Goal: Complete application form

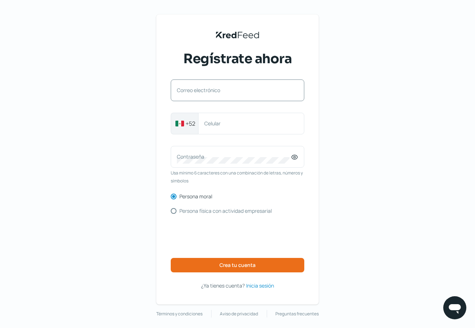
click at [244, 91] on label "Correo electrónico" at bounding box center [234, 90] width 114 height 7
click at [244, 91] on input "Correo electrónico" at bounding box center [237, 94] width 121 height 6
type input "[EMAIL_ADDRESS][DOMAIN_NAME]"
type input "3318502348"
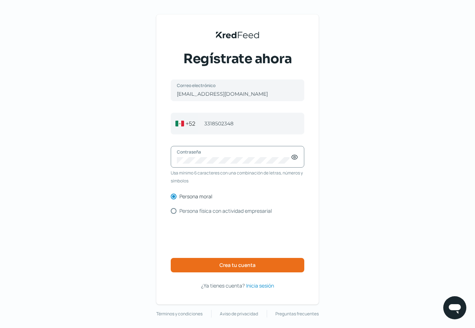
click at [176, 209] on input "Persona física con actividad empresarial" at bounding box center [174, 211] width 6 height 6
radio input "true"
click at [205, 167] on div "Contraseña Usa mínimo 6 caracteres con una combinación de letras, números y sím…" at bounding box center [238, 165] width 134 height 39
click at [176, 196] on input "Persona moral" at bounding box center [174, 196] width 6 height 6
radio input "true"
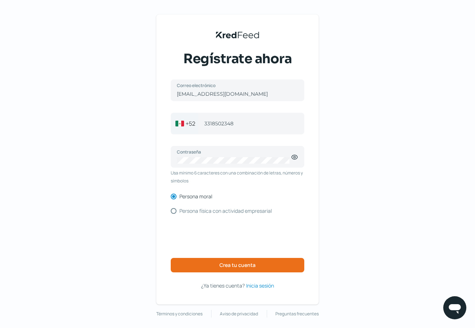
click at [175, 213] on div "[EMAIL_ADDRESS][DOMAIN_NAME] Correo electrónico [PHONE_NUMBER] Celular Contrase…" at bounding box center [238, 184] width 134 height 210
click at [174, 209] on input "Persona física con actividad empresarial" at bounding box center [174, 211] width 6 height 6
radio input "true"
radio input "false"
click at [296, 157] on icon at bounding box center [295, 157] width 2 height 2
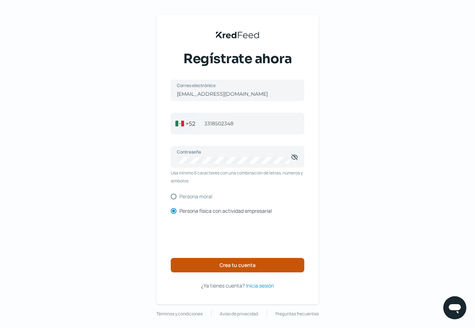
click at [250, 262] on span "Crea tu cuenta" at bounding box center [237, 264] width 36 height 5
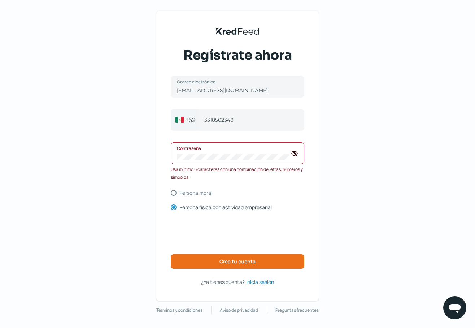
scroll to position [3, 0]
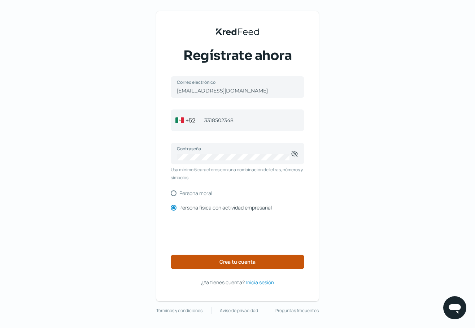
click at [243, 266] on button "Crea tu cuenta" at bounding box center [238, 261] width 134 height 14
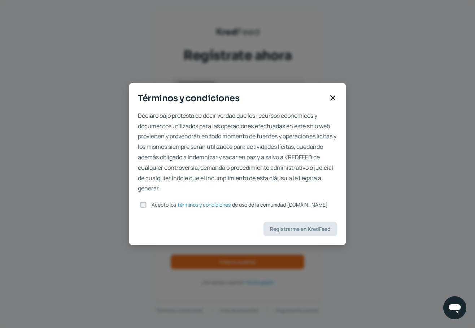
click at [145, 202] on input "Acepto los términos y condiciones de uso de la comunidad [DOMAIN_NAME]" at bounding box center [143, 204] width 6 height 6
checkbox input "true"
click at [288, 223] on button "Registrarme en KredFeed" at bounding box center [300, 229] width 74 height 14
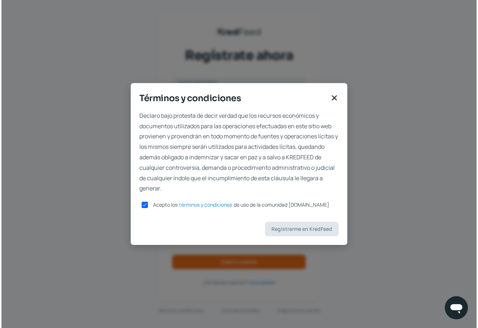
scroll to position [0, 0]
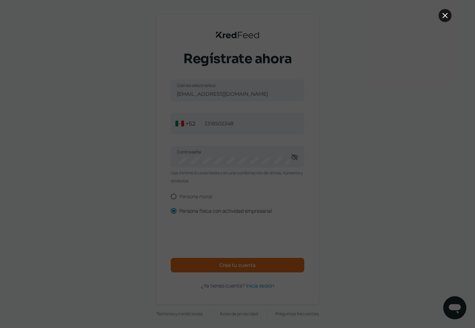
click at [446, 16] on icon at bounding box center [445, 15] width 4 height 4
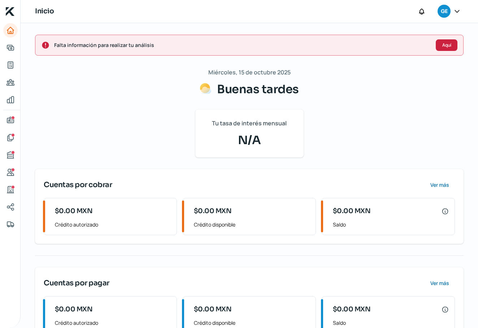
click at [442, 47] on span "Aquí" at bounding box center [446, 45] width 9 height 4
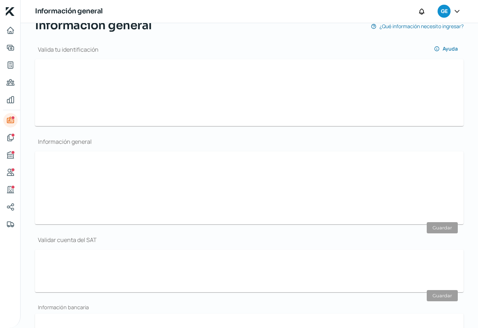
scroll to position [74, 0]
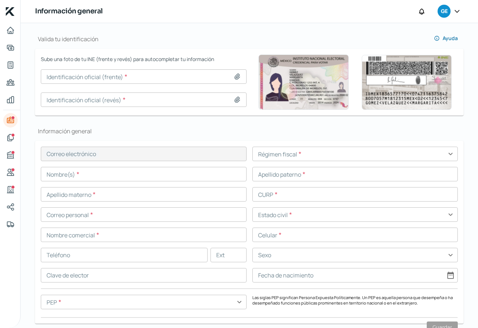
type input "[EMAIL_ADDRESS][DOMAIN_NAME]"
type input "33 - [DATE] - 2348"
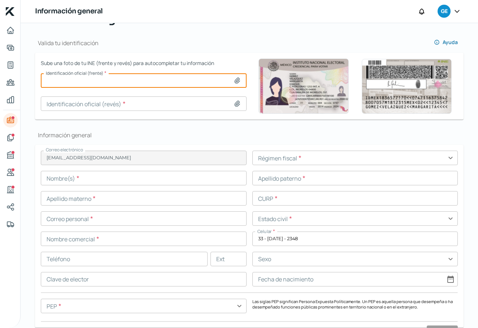
click at [142, 82] on input at bounding box center [144, 80] width 206 height 14
type input "C:\fakepath\Captura de pantalla [DATE] a la(s) 1.38.40 p.m..png"
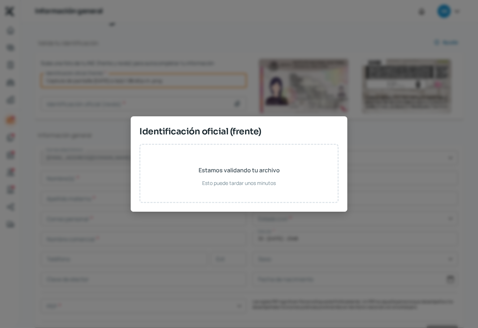
type input "Captura de pantalla [DATE] a la(s) 1.38.40 p.m..png"
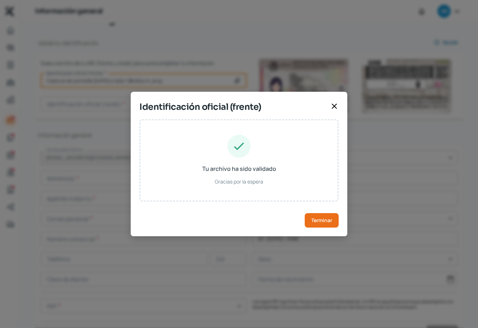
type input "[PERSON_NAME]"
type input "MAER860103HJCRSM09"
type input "Hombre"
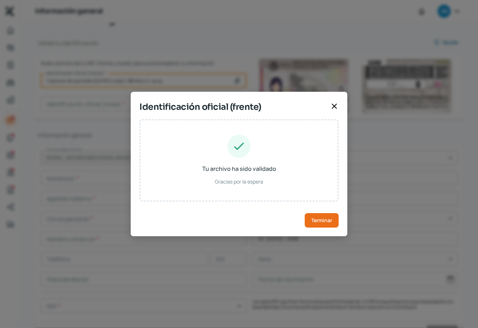
type input "MRESRM86010314H700"
type input "[DATE]"
click at [308, 218] on button "Terminar" at bounding box center [322, 220] width 34 height 14
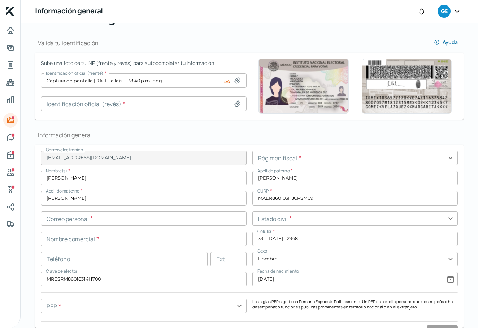
click at [155, 104] on input at bounding box center [144, 103] width 206 height 14
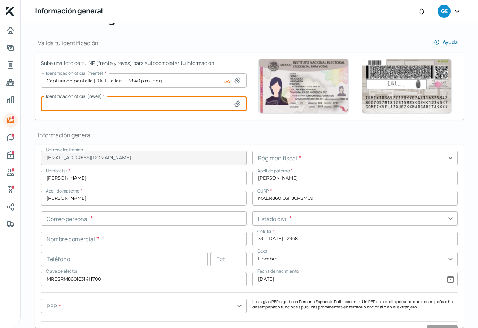
type input "C:\fakepath\Captura de pantalla [DATE] a la(s) 1.38.45 p.m..png"
type input "Captura de pantalla [DATE] a la(s) 1.38.45 p.m..png"
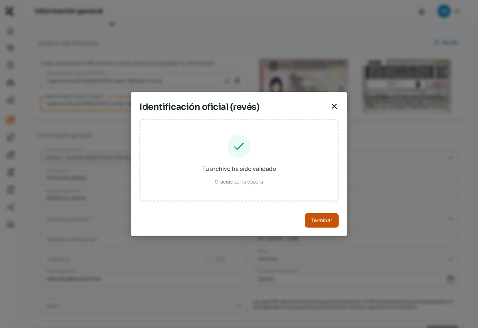
click at [322, 220] on span "Terminar" at bounding box center [321, 220] width 21 height 5
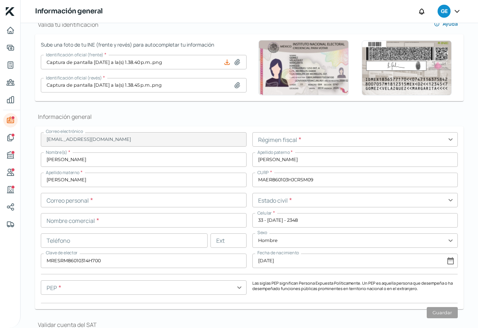
scroll to position [107, 0]
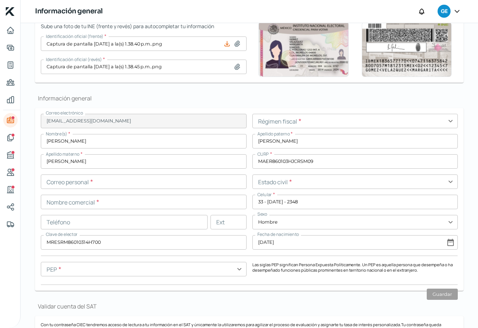
click at [280, 121] on input "text" at bounding box center [355, 121] width 206 height 14
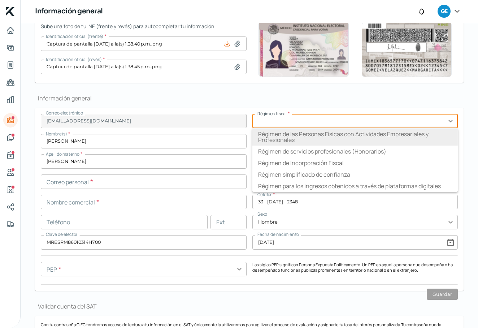
click at [280, 139] on li "Régimen de las Personas Físicas con Actividades Empresariales y Profesionales" at bounding box center [355, 136] width 206 height 17
type input "Régimen de las Personas Físicas con Actividades Empresariales y Profesionales"
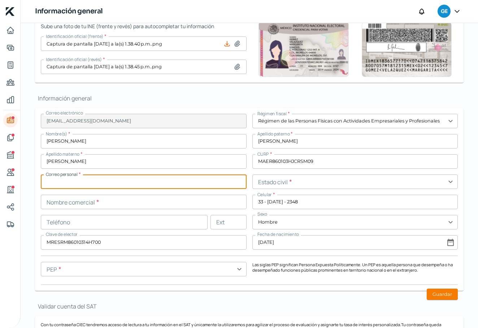
type input "[EMAIL_ADDRESS][DOMAIN_NAME]"
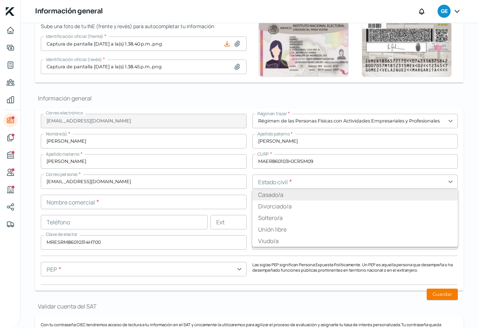
click at [277, 194] on li "Casado/a" at bounding box center [355, 195] width 206 height 12
type input "Casado/a"
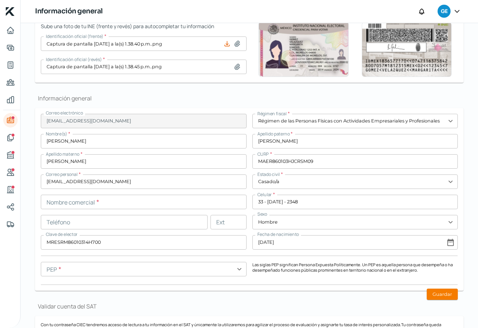
scroll to position [107, 0]
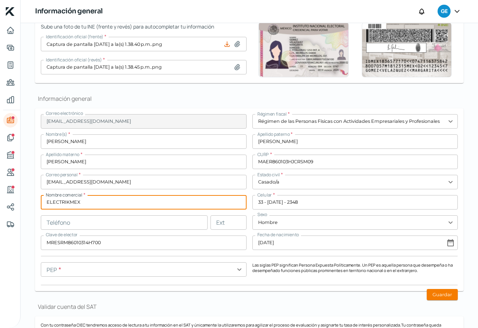
type input "ELECTRIKMEX"
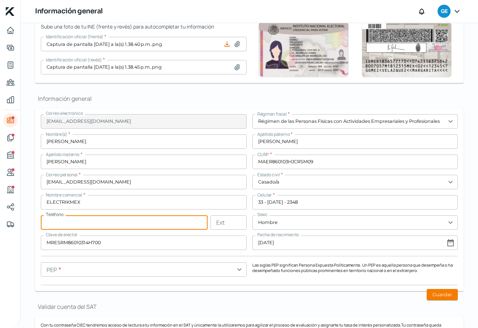
click at [219, 222] on input "text" at bounding box center [228, 222] width 36 height 14
click at [55, 224] on input "text" at bounding box center [124, 222] width 167 height 14
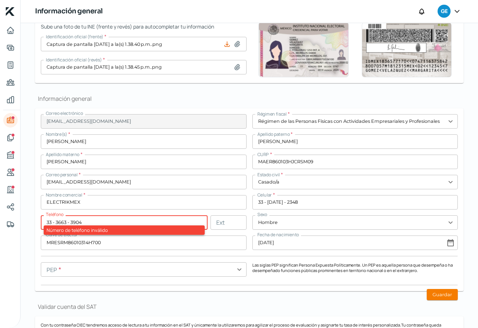
type input "33 - 3663 - 3904"
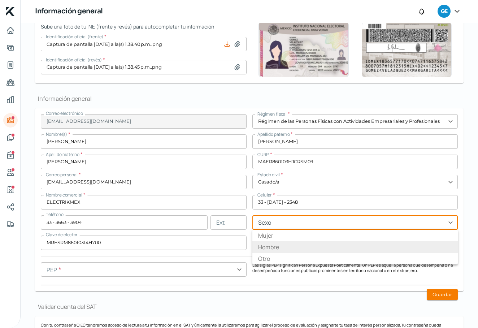
type input "Hombre"
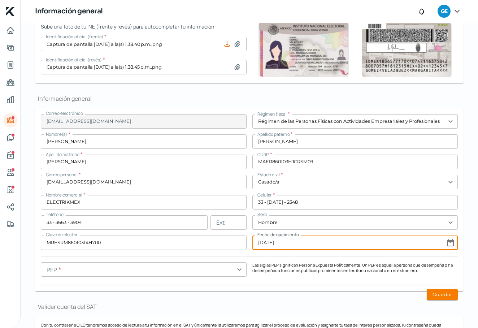
click at [446, 242] on input "[DATE]" at bounding box center [355, 242] width 206 height 14
select select "1986"
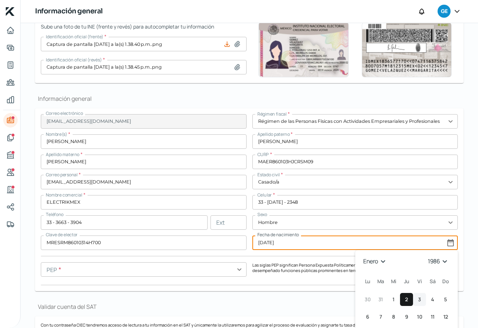
click at [418, 297] on span "3" at bounding box center [419, 299] width 3 height 9
type input "[DATE]"
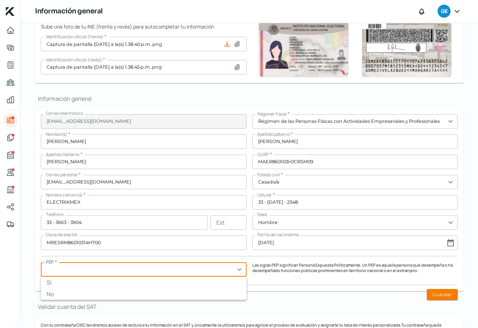
click at [118, 269] on input "text" at bounding box center [144, 269] width 206 height 14
click at [283, 268] on p "Las siglas PEP significan Persona Expuesta Políticamente. Un PEP es aquella per…" at bounding box center [355, 267] width 206 height 11
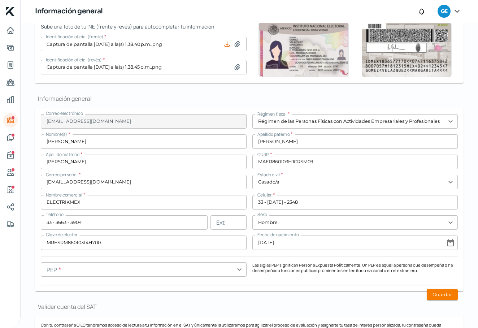
click at [239, 270] on input "text" at bounding box center [144, 269] width 206 height 14
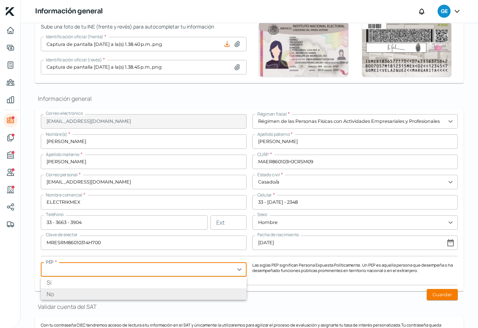
click at [220, 288] on li "No" at bounding box center [144, 294] width 206 height 12
type input "No"
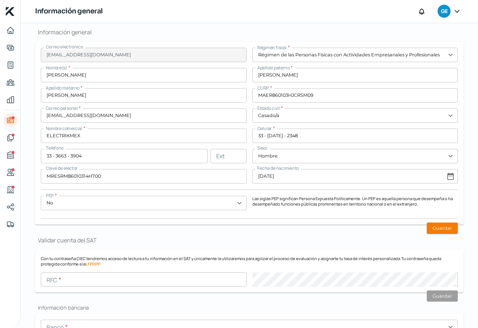
scroll to position [185, 0]
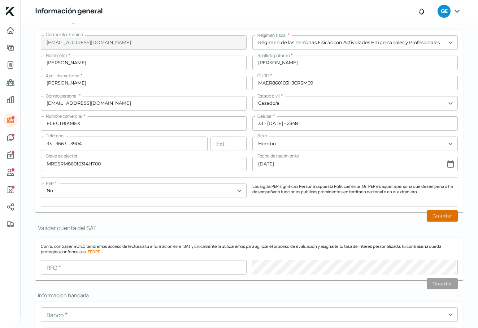
click at [430, 213] on button "Guardar" at bounding box center [442, 215] width 31 height 11
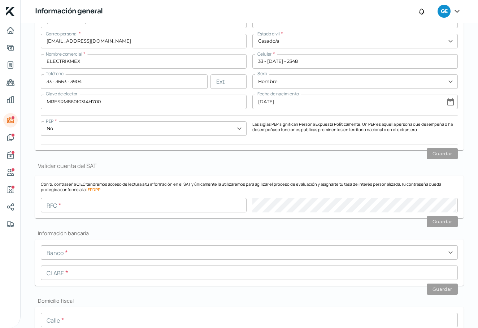
scroll to position [252, 0]
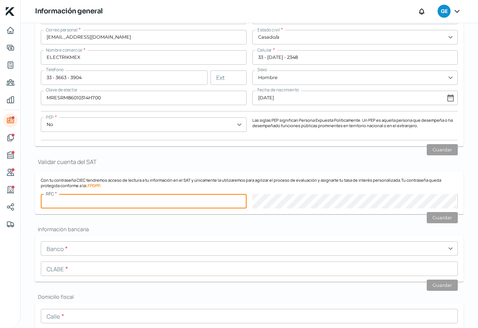
click at [62, 201] on input "text" at bounding box center [144, 201] width 206 height 14
type input "MAER860103RJ0"
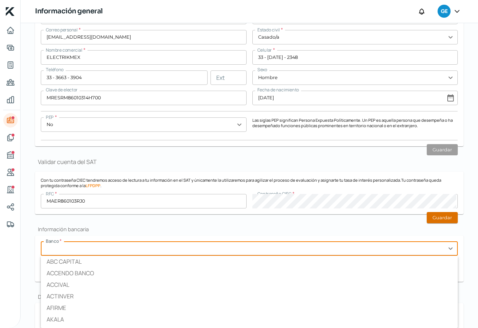
click at [435, 219] on button "Guardar" at bounding box center [442, 217] width 31 height 11
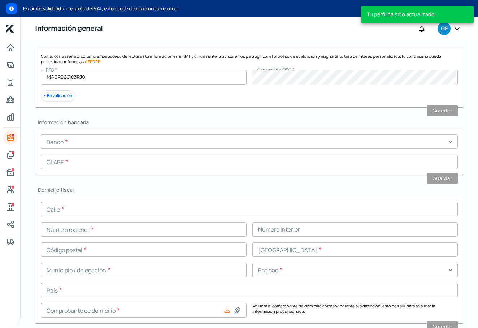
scroll to position [390, 0]
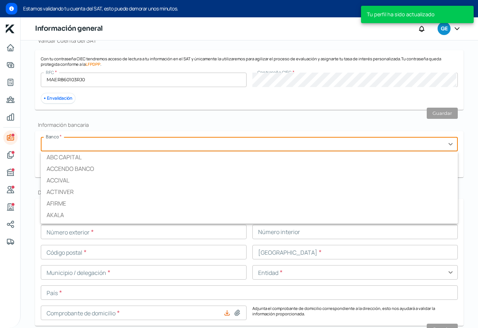
click at [76, 142] on input "text" at bounding box center [249, 144] width 417 height 14
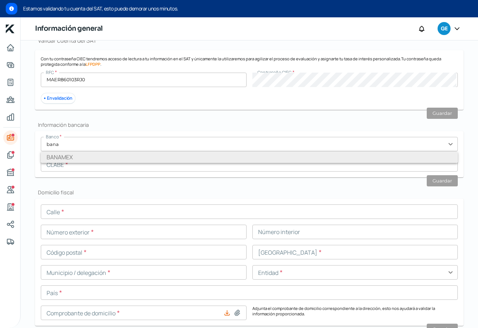
click at [121, 159] on li "BANAMEX" at bounding box center [249, 157] width 417 height 12
type input "BANAMEX"
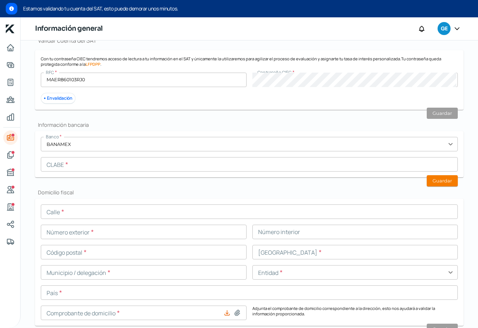
click at [96, 165] on input "text" at bounding box center [249, 164] width 417 height 14
paste input "002320034547621683"
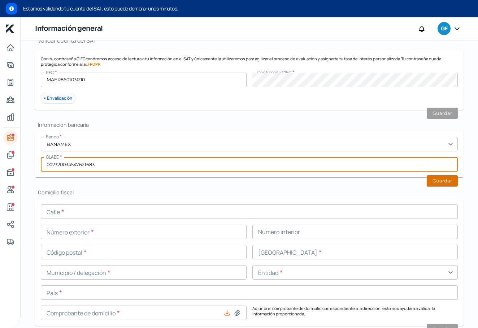
type input "002320034547621683"
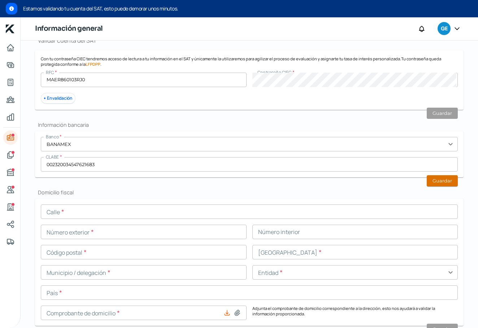
click at [439, 179] on button "Guardar" at bounding box center [442, 180] width 31 height 11
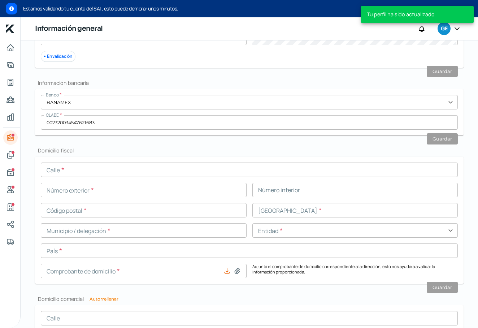
scroll to position [437, 0]
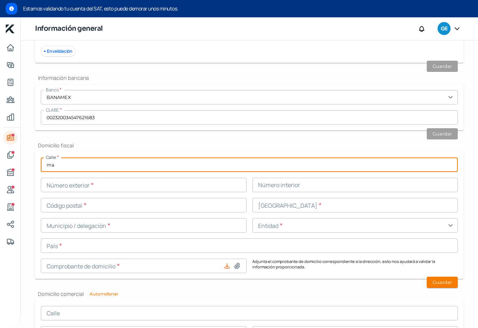
type input "m"
type input "MANGO"
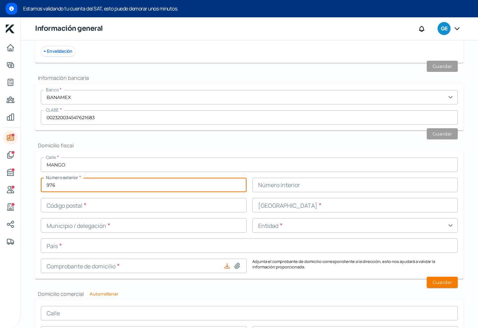
type input "976"
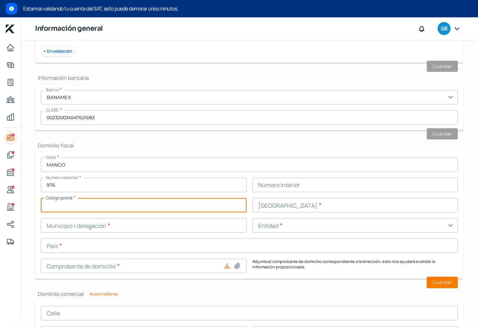
type input "5"
type input "45069"
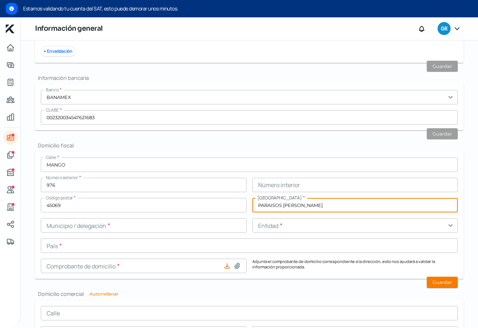
type input "PARAISOS [PERSON_NAME]"
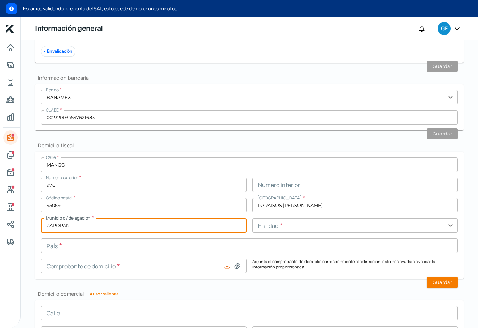
type input "ZAPOPAN"
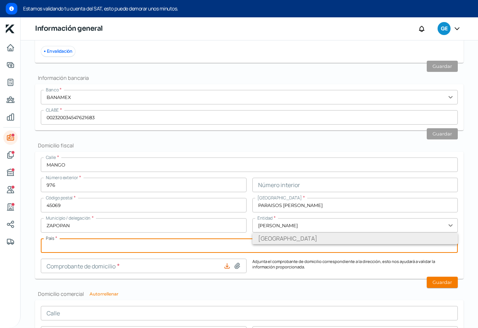
click at [270, 236] on li "[GEOGRAPHIC_DATA]" at bounding box center [355, 238] width 206 height 12
type input "[GEOGRAPHIC_DATA]"
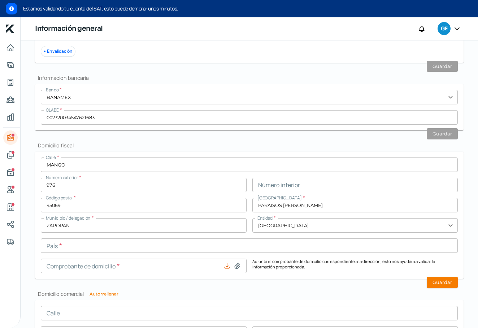
click at [208, 245] on input "text" at bounding box center [249, 245] width 417 height 14
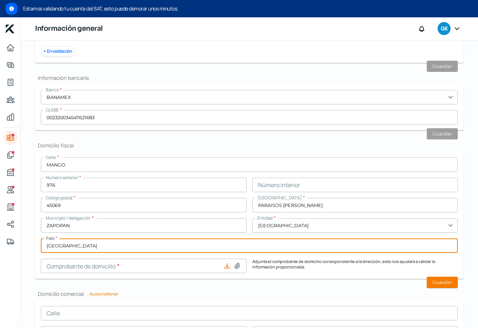
type input "[GEOGRAPHIC_DATA]"
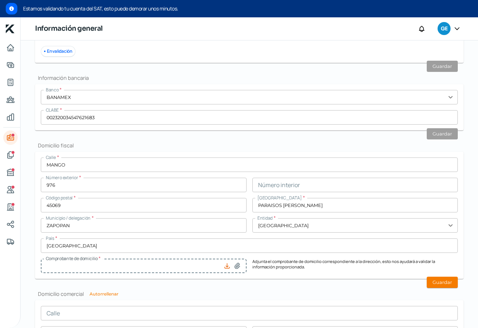
type input "444200600971-6.pdf"
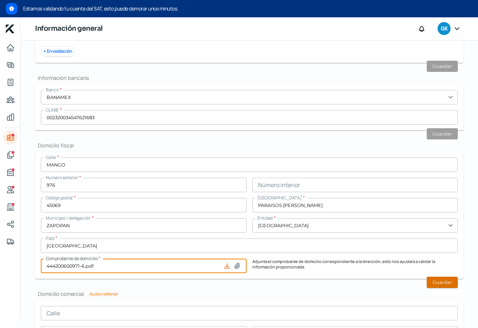
click at [443, 284] on button "Guardar" at bounding box center [442, 281] width 31 height 11
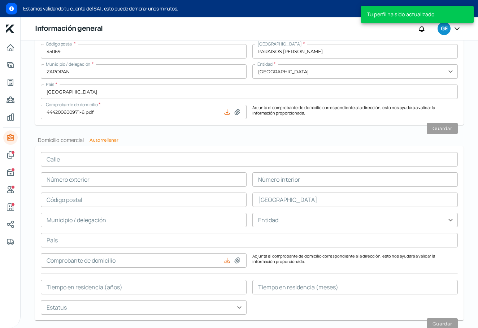
scroll to position [573, 0]
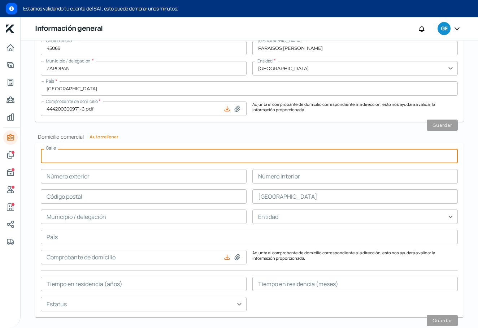
click at [104, 135] on button "Autorrellenar" at bounding box center [103, 137] width 29 height 4
type input "MANGO"
type input "976"
type input "45069"
type input "PARAISOS [PERSON_NAME]"
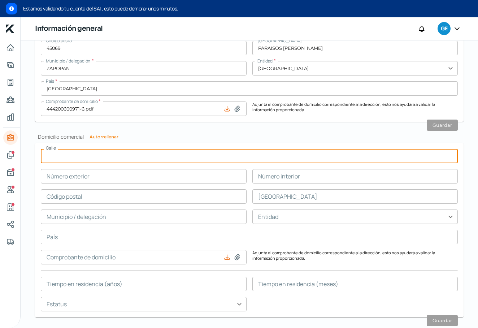
type input "ZAPOPAN"
type input "[GEOGRAPHIC_DATA]"
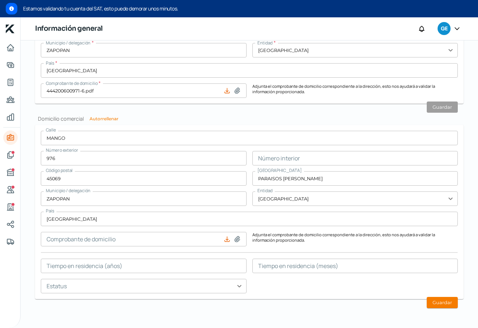
scroll to position [591, 0]
click at [224, 239] on icon at bounding box center [226, 239] width 5 height 5
click at [237, 238] on icon at bounding box center [236, 239] width 7 height 7
type input "C:\fakepath\444200600971-6.pdf"
type input "444200600971-6.pdf"
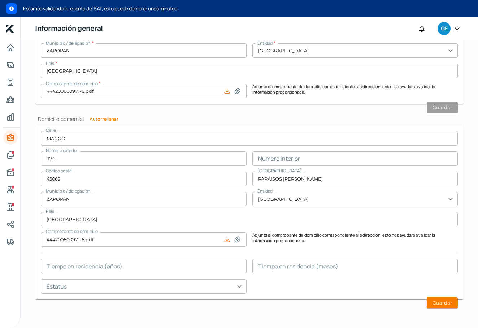
drag, startPoint x: 77, startPoint y: 267, endPoint x: 101, endPoint y: 273, distance: 24.4
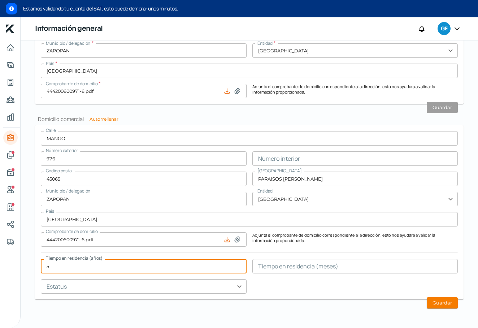
type input "5"
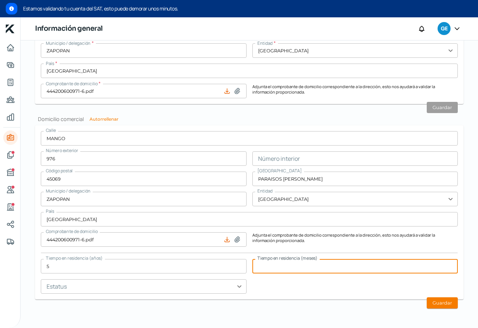
click at [292, 264] on input "text" at bounding box center [355, 266] width 206 height 14
type input "5"
click at [172, 287] on input "text" at bounding box center [144, 286] width 206 height 14
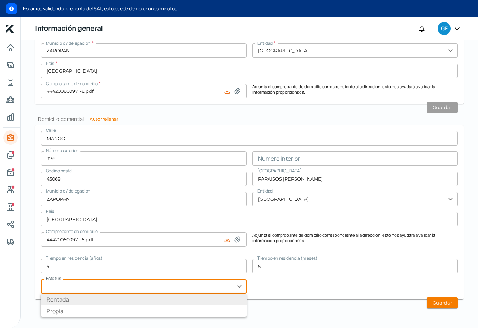
click at [159, 299] on li "Rentada" at bounding box center [144, 299] width 206 height 12
type input "Rentada"
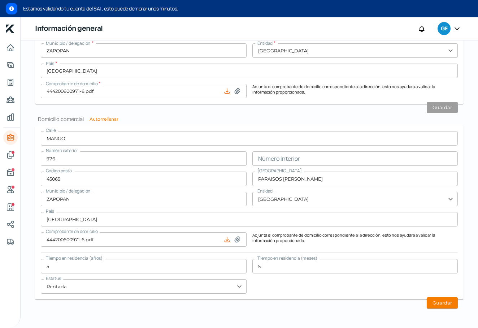
scroll to position [0, 0]
click at [434, 304] on button "Guardar" at bounding box center [442, 302] width 31 height 11
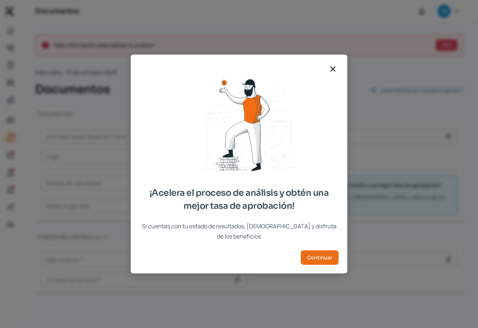
drag, startPoint x: 205, startPoint y: 196, endPoint x: 256, endPoint y: 199, distance: 51.3
click at [251, 198] on span "¡Acelera el proceso de análisis y obtén una mejor tasa de aprobación!" at bounding box center [238, 199] width 199 height 26
click at [256, 199] on span "¡Acelera el proceso de análisis y obtén una mejor tasa de aprobación!" at bounding box center [238, 199] width 199 height 26
click at [327, 255] on span "Continuar" at bounding box center [319, 257] width 25 height 5
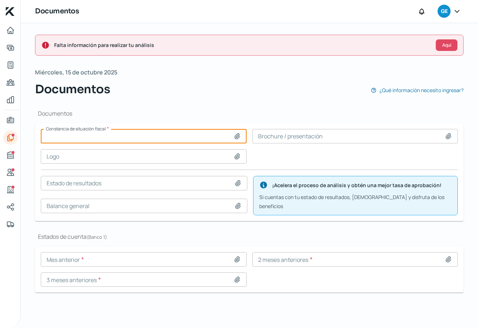
click at [130, 134] on input at bounding box center [144, 136] width 206 height 14
type input "C:\fakepath\[PERSON_NAME] [DATE].pdf"
type input "[PERSON_NAME] [DATE].pdf"
click at [124, 156] on input at bounding box center [144, 156] width 206 height 14
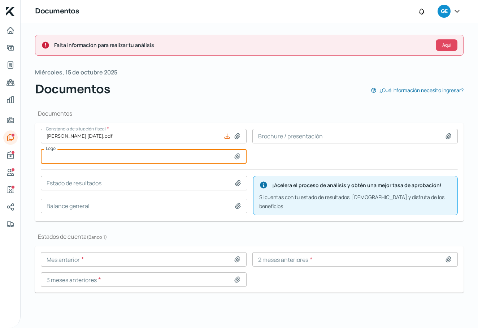
type input "C:\fakepath\LOGO ELECTRIKMEX PRINCIPAL.png"
type input "LOGO ELECTRIKMEX PRINCIPAL.png"
click at [322, 135] on input at bounding box center [355, 136] width 206 height 14
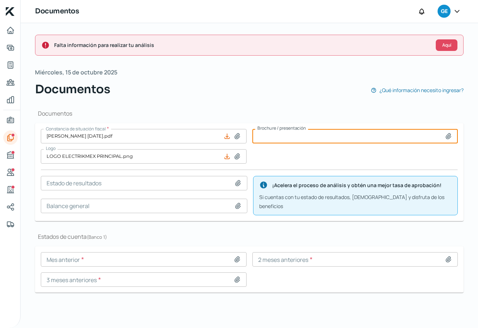
type input "C:\fakepath\triptico electrikmex 3.pdf"
type input "triptico electrikmex 3.pdf"
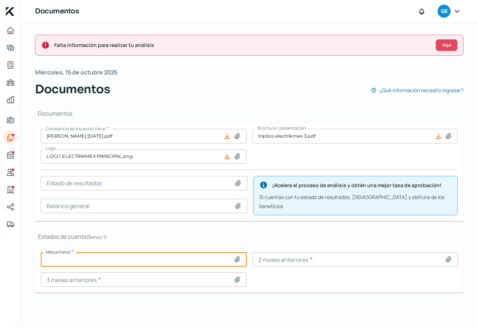
click at [178, 255] on input at bounding box center [144, 259] width 206 height 14
type input "C:\fakepath\ESTADO CUENTA EMPRESARIAL BANAMEX [DATE].pdf"
type input "ESTADO CUENTA EMPRESARIAL BANAMEX [DATE].pdf"
click at [274, 254] on input at bounding box center [355, 259] width 206 height 14
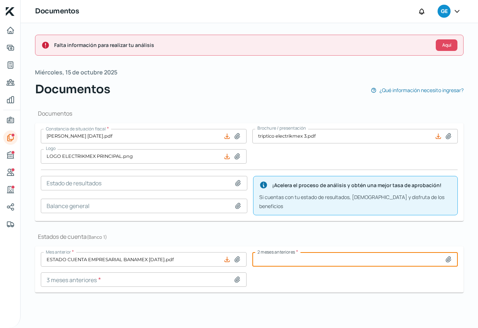
type input "C:\fakepath\ESTADO CUENTA EMPRESARIAL BANAMEX [DATE].pdf"
type input "ESTADO CUENTA EMPRESARIAL BANAMEX [DATE].pdf"
click at [177, 276] on input at bounding box center [144, 279] width 206 height 14
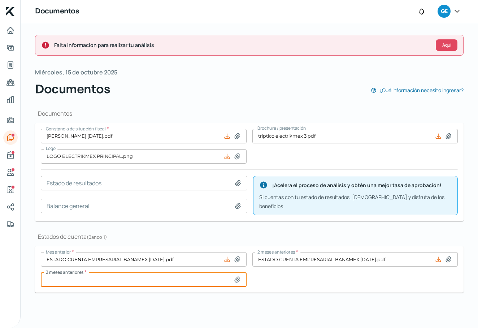
type input "C:\fakepath\ESTADO CUENTA EMPRESARIAL BANAMEX [DATE].pdf"
type input "ESTADO CUENTA EMPRESARIAL BANAMEX [DATE].pdf"
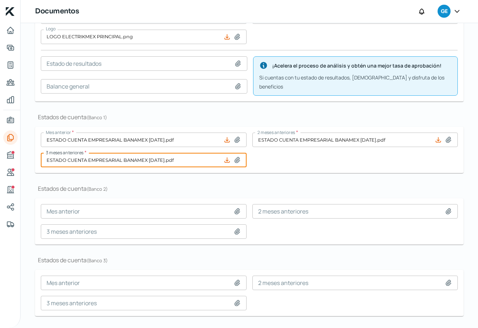
scroll to position [106, 0]
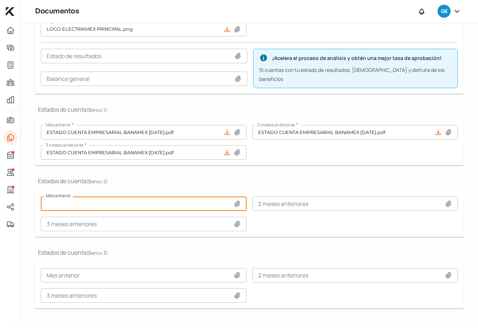
click at [207, 197] on input at bounding box center [144, 203] width 206 height 14
type input "C:\fakepath\ESTADO CUENTA EMPRESARIAL SANTANDER [DATE].pdf"
type input "ESTADO CUENTA EMPRESARIAL SANTANDER [DATE].pdf"
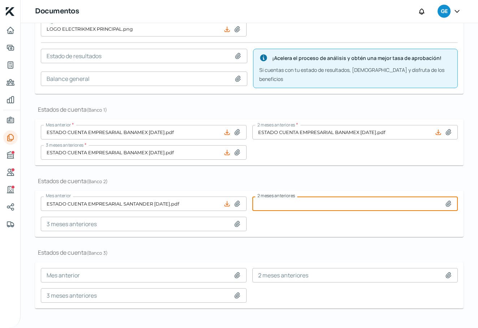
click at [279, 201] on input at bounding box center [355, 203] width 206 height 14
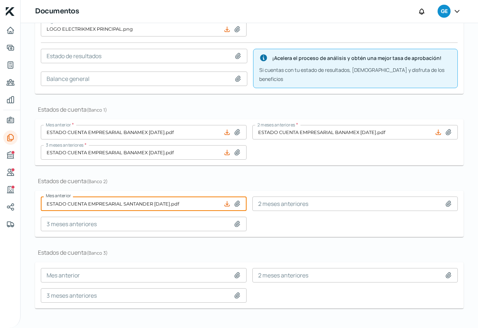
click at [140, 196] on input "ESTADO CUENTA EMPRESARIAL SANTANDER [DATE].pdf" at bounding box center [144, 203] width 206 height 14
type input "C:\fakepath\ESTADO CUENTA EMPRESARIAL SANTANDER [DATE].pdf"
type input "ESTADO CUENTA EMPRESARIAL SANTANDER [DATE].pdf"
click at [320, 196] on input at bounding box center [355, 203] width 206 height 14
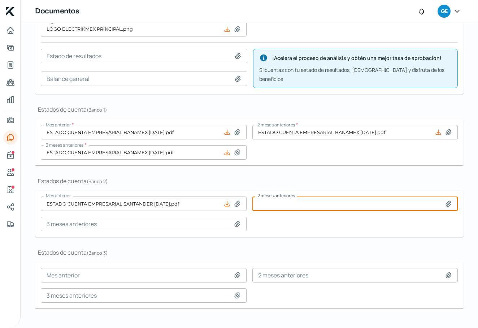
type input "C:\fakepath\ESTADO CUENTA EMPRESARIAL SANTANDER [DATE].pdf"
type input "ESTADO CUENTA EMPRESARIAL SANTANDER [DATE].pdf"
click at [197, 217] on input at bounding box center [144, 224] width 206 height 14
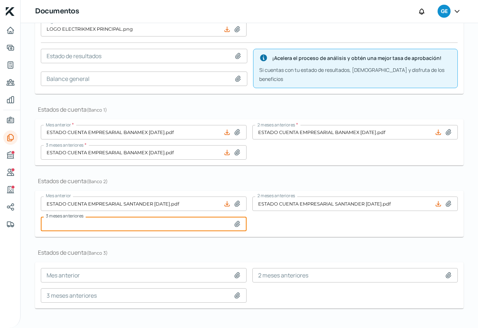
type input "C:\fakepath\ESTADO CUENTA EMPRESARIAL [PERSON_NAME][DATE].pdf"
type input "ESTADO CUENTA EMPRESARIAL [PERSON_NAME][DATE].pdf"
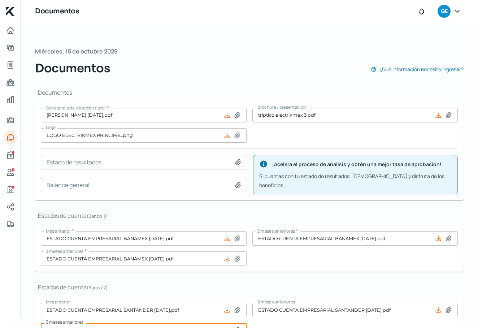
scroll to position [0, 0]
click at [10, 154] on icon "Buró de crédito" at bounding box center [10, 155] width 6 height 6
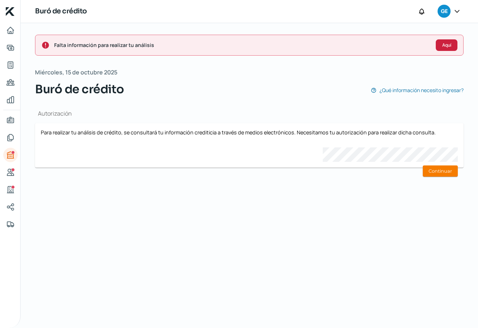
click at [436, 43] on button "Aquí" at bounding box center [447, 45] width 22 height 12
click at [443, 169] on button "Continuar" at bounding box center [440, 170] width 35 height 11
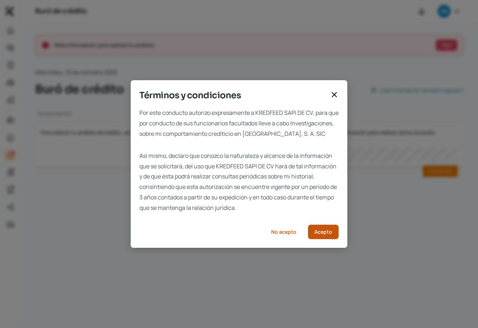
click at [319, 232] on span "Acepto" at bounding box center [323, 231] width 18 height 5
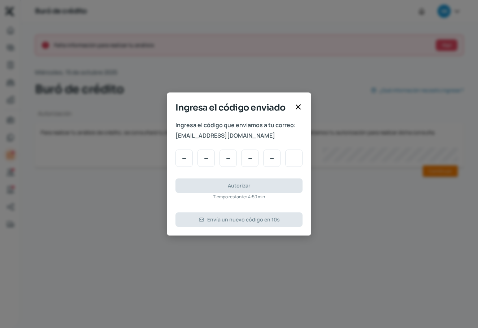
type input "5"
type input "9"
type input "2"
type input "3"
type input "2"
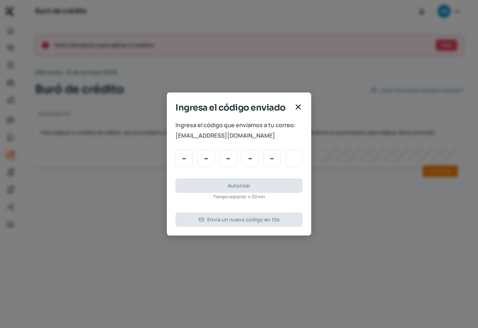
type input "2"
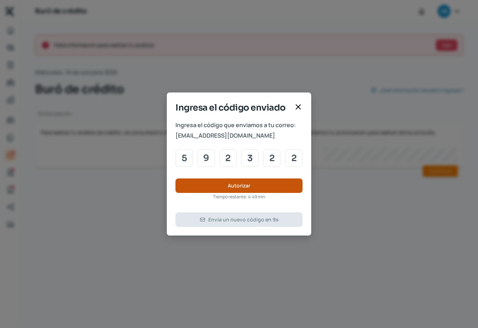
click at [232, 185] on span "Autorizar" at bounding box center [239, 185] width 22 height 5
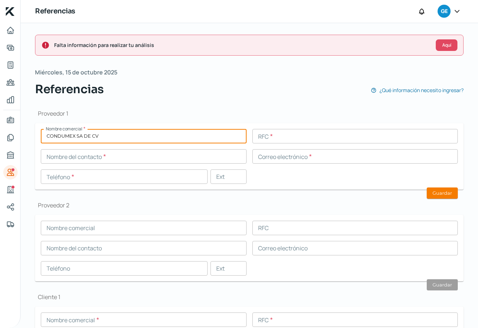
type input "CONDUMEX SA DE CV"
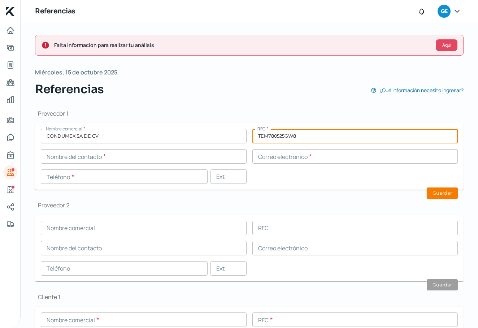
type input "TEM780525GW8"
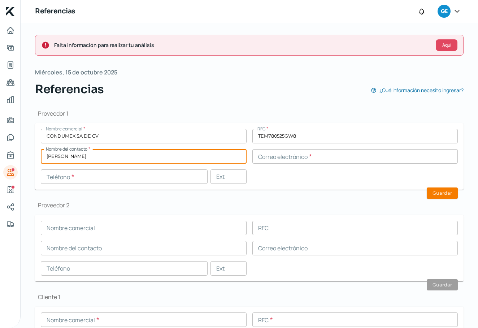
type input "[PERSON_NAME]"
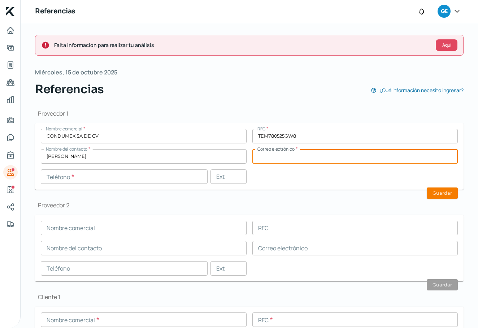
paste input "[EMAIL_ADDRESS][DOMAIN_NAME]"
type input "[EMAIL_ADDRESS][DOMAIN_NAME]"
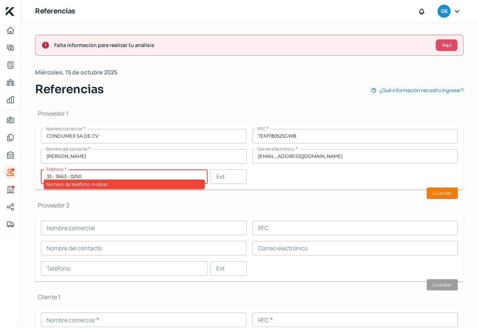
type input "33 - 3663 - 0250"
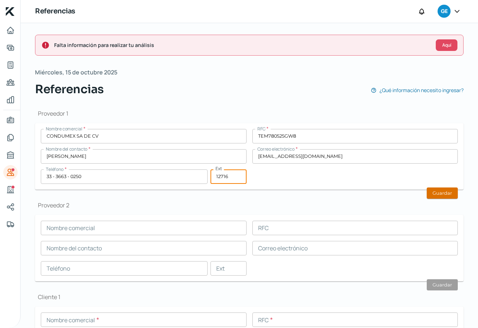
type input "12716"
click at [438, 195] on button "Guardar" at bounding box center [442, 192] width 31 height 11
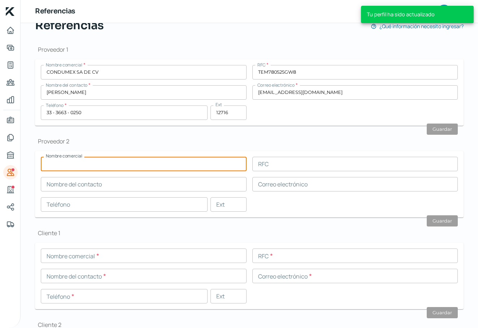
scroll to position [75, 0]
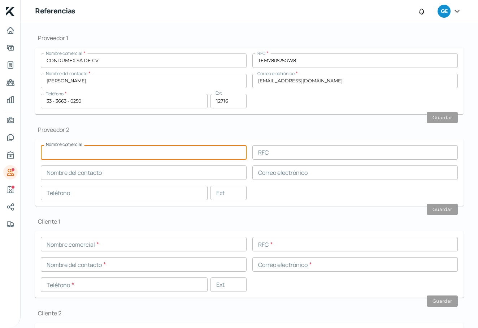
click at [143, 213] on div "Proveedor 1 Nombre comercial * CONDUMEX SA DE CV RFC * TEM780525GW8 Nombre del …" at bounding box center [249, 214] width 428 height 384
click at [79, 152] on input "text" at bounding box center [144, 152] width 206 height 14
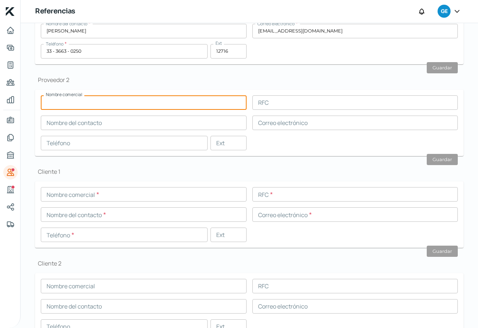
scroll to position [128, 0]
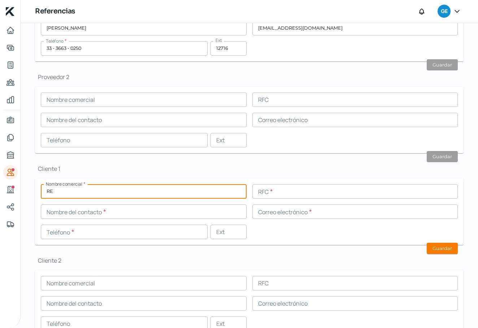
type input "R"
click at [105, 196] on input "text" at bounding box center [144, 191] width 206 height 14
type input "RELSAMEX SA DE CV"
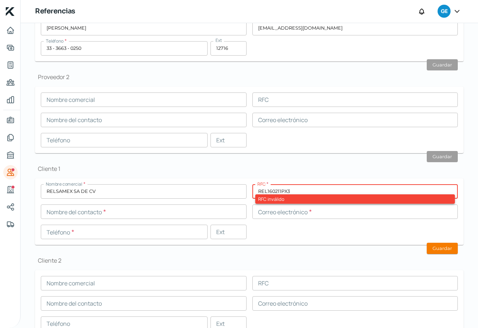
type input "REL160211PX3"
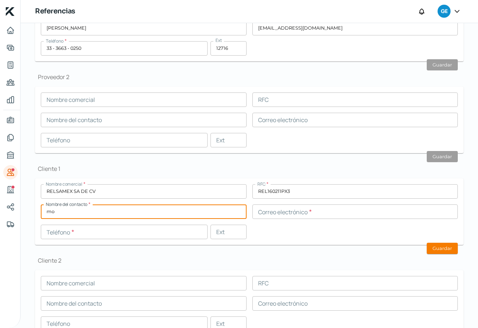
type input "m"
type input "[PERSON_NAME]"
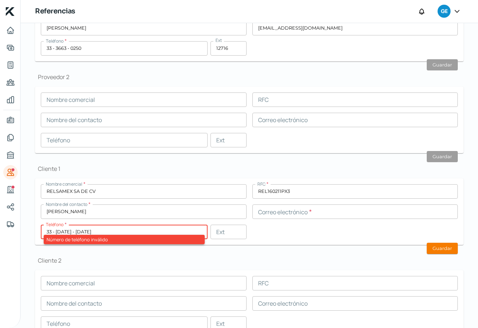
type input "33 - [DATE] - [DATE]"
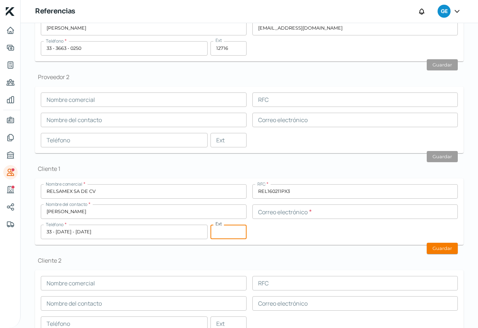
click at [281, 213] on input "text" at bounding box center [355, 211] width 206 height 14
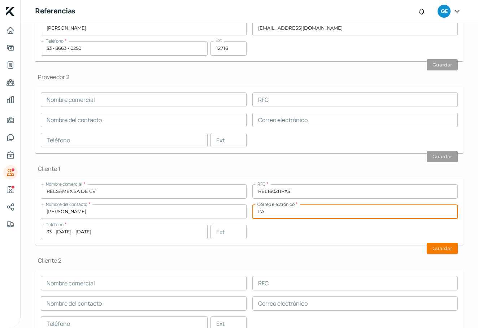
type input "P"
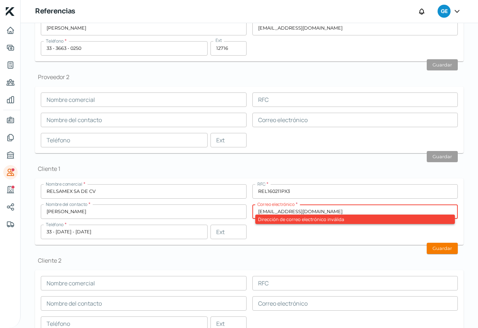
type input "[EMAIL_ADDRESS][DOMAIN_NAME]"
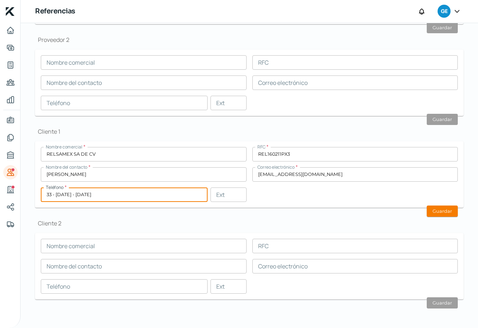
scroll to position [0, 0]
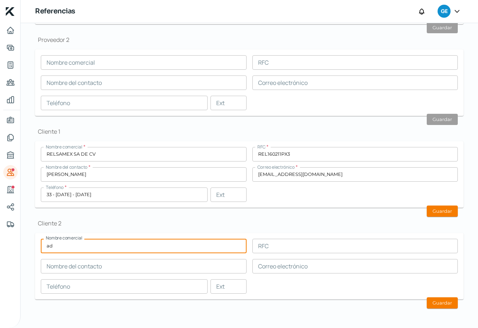
type input "a"
type input "ADD ON CONTROL"
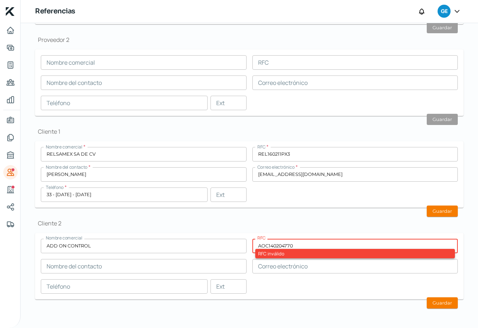
type input "AOC140204770"
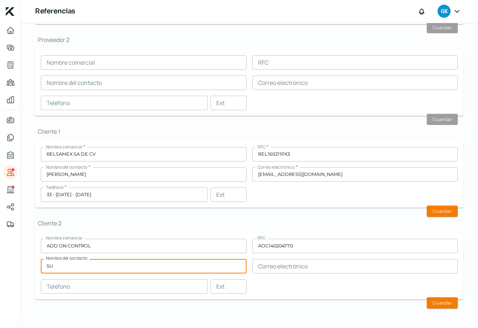
type input "S"
type input "[PERSON_NAME]"
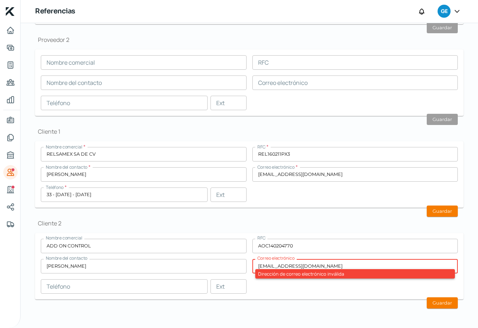
type input "[EMAIL_ADDRESS][DOMAIN_NAME]"
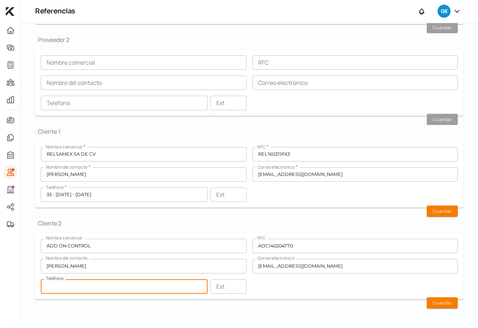
click at [98, 266] on input "[PERSON_NAME]" at bounding box center [144, 266] width 206 height 14
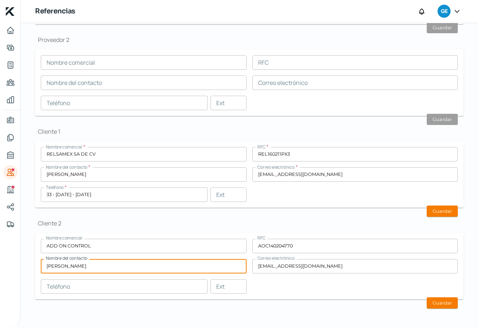
type input "[PERSON_NAME]"
click at [118, 287] on input "text" at bounding box center [124, 286] width 167 height 14
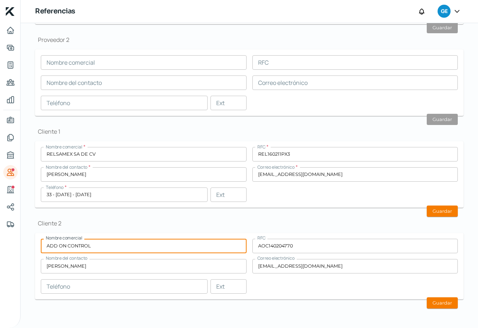
drag, startPoint x: 105, startPoint y: 248, endPoint x: -37, endPoint y: 232, distance: 142.7
click at [0, 232] on html "Estamos validando tu cuenta del SAT, esto puede demorar unos minutos. Inicio | …" at bounding box center [239, 164] width 478 height 328
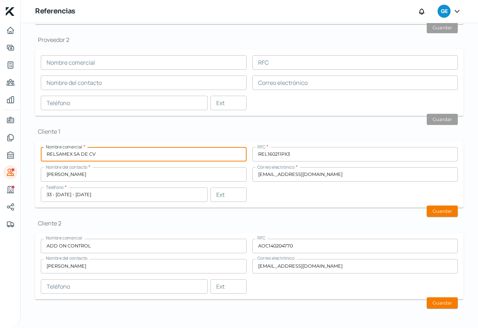
drag, startPoint x: 102, startPoint y: 157, endPoint x: 37, endPoint y: 148, distance: 65.3
click at [38, 148] on form "Nombre comercial * RELSAMEX SA DE CV RFC * REL160211PX3 Nombre del contacto * […" at bounding box center [249, 174] width 428 height 66
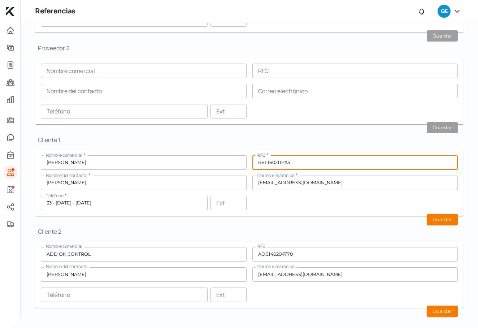
scroll to position [157, 0]
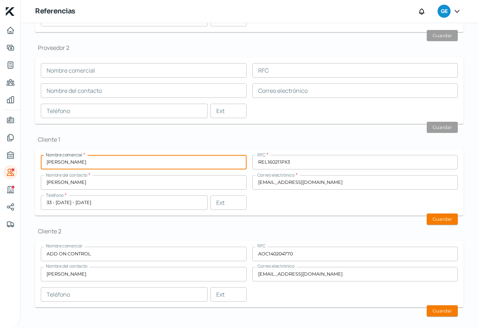
drag, startPoint x: 132, startPoint y: 164, endPoint x: 9, endPoint y: 156, distance: 122.6
click at [10, 156] on div "Inicio | KredFeed Referencias GE Falta información para realizar tu análisis Aq…" at bounding box center [239, 164] width 478 height 328
type input "r"
type input "RELSAMEX SA DE CV"
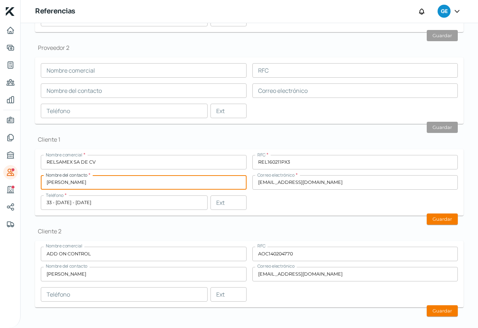
click at [118, 295] on input "text" at bounding box center [124, 294] width 167 height 14
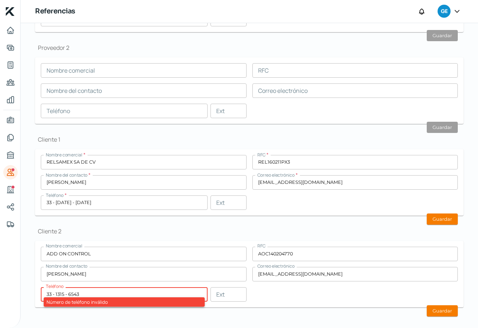
type input "33 - 1315 - 6543"
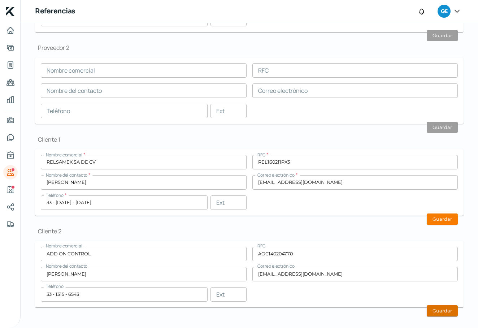
click at [437, 312] on button "Guardar" at bounding box center [442, 310] width 31 height 11
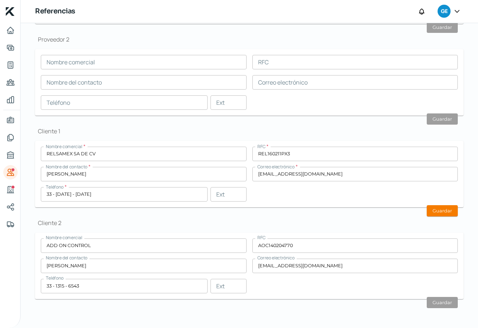
scroll to position [165, 0]
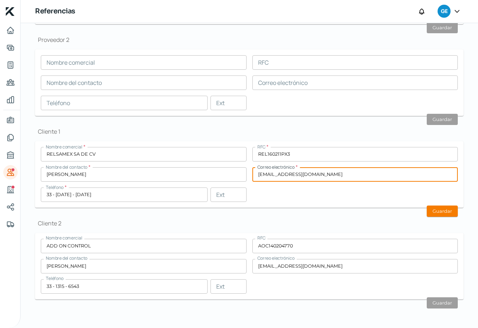
drag, startPoint x: 320, startPoint y: 175, endPoint x: 198, endPoint y: 173, distance: 121.6
click at [196, 172] on div "Nombre comercial * RELSAMEX SA DE CV RFC * REL160211PX3 Nombre del contacto * […" at bounding box center [249, 174] width 417 height 55
paste input "[PERSON_NAME].[PERSON_NAME]"
click at [439, 208] on button "Guardar" at bounding box center [442, 210] width 31 height 11
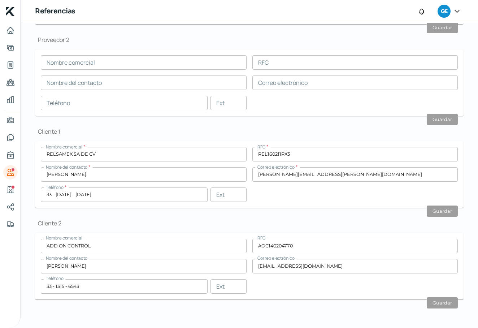
type input "[PERSON_NAME][EMAIL_ADDRESS][PERSON_NAME][DOMAIN_NAME]"
click at [8, 190] on icon "Industria" at bounding box center [10, 189] width 6 height 6
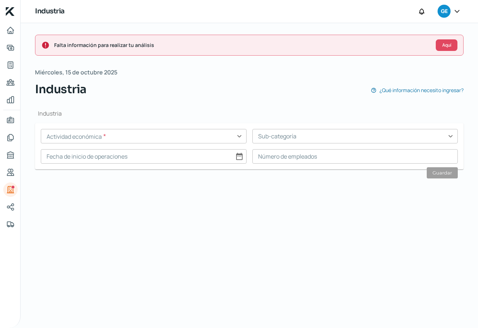
click at [112, 134] on input "text" at bounding box center [144, 136] width 206 height 14
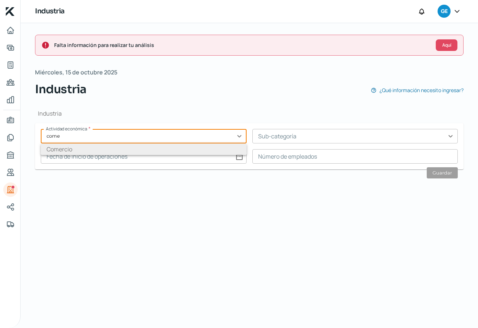
click at [109, 147] on li "Comercio" at bounding box center [144, 149] width 206 height 12
type input "Comercio"
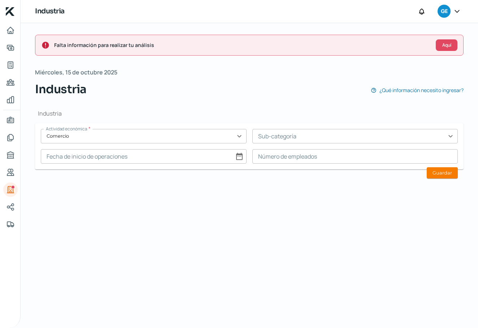
click at [290, 139] on input "text" at bounding box center [355, 136] width 206 height 14
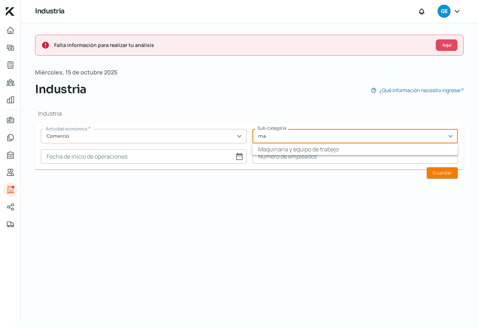
type input "m"
type input "c"
type input "e"
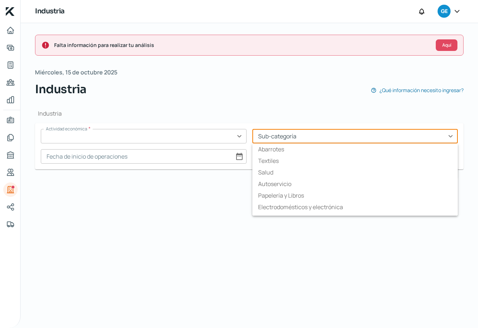
click at [137, 134] on input "text" at bounding box center [144, 136] width 206 height 14
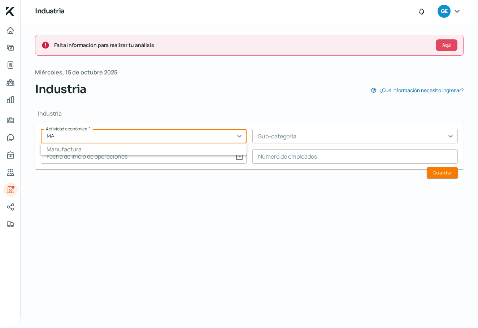
type input "M"
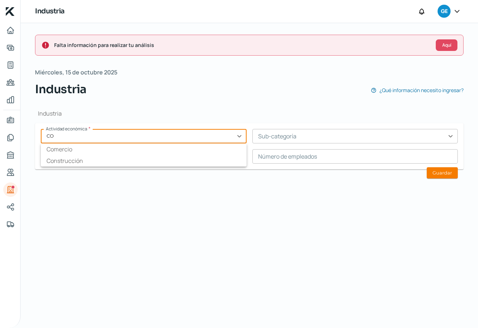
type input "C"
type input "M"
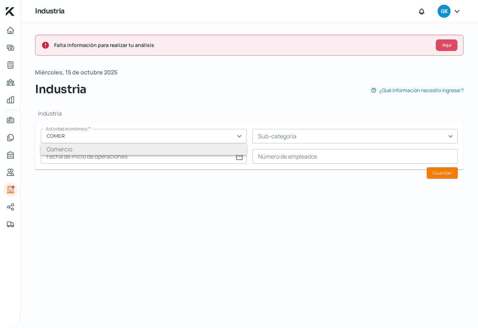
click at [81, 147] on li "Comercio" at bounding box center [144, 149] width 206 height 12
type input "Comercio"
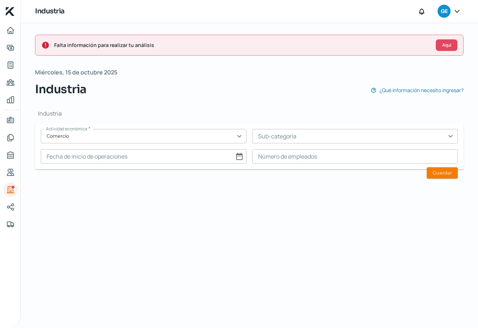
click at [298, 139] on input "text" at bounding box center [355, 136] width 206 height 14
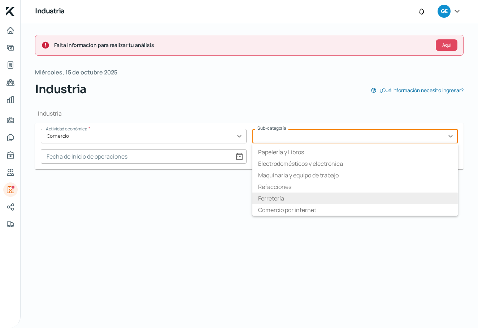
click at [275, 195] on li "Ferretería" at bounding box center [355, 198] width 206 height 12
type input "Ferretería"
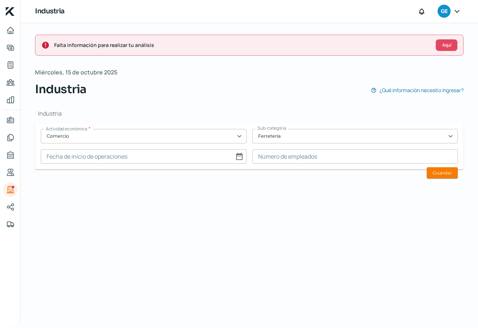
click at [169, 160] on input at bounding box center [144, 156] width 206 height 14
select select "9"
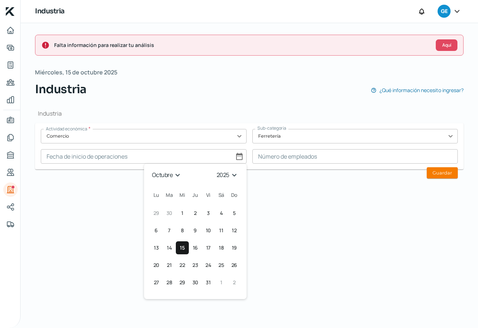
select select "2010"
select select "4"
click at [158, 262] on button "17 [DATE] ([DATE])" at bounding box center [156, 264] width 13 height 13
type input "[DATE]"
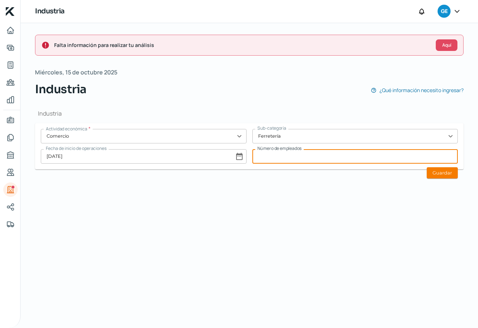
click at [291, 155] on input at bounding box center [355, 156] width 206 height 14
type input "8"
type input "9"
click at [450, 175] on button "Guardar" at bounding box center [442, 172] width 31 height 11
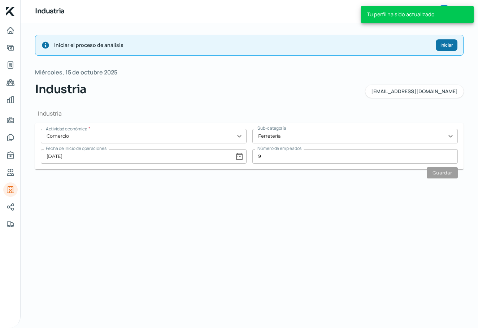
click at [442, 45] on span "Iniciar" at bounding box center [446, 45] width 13 height 4
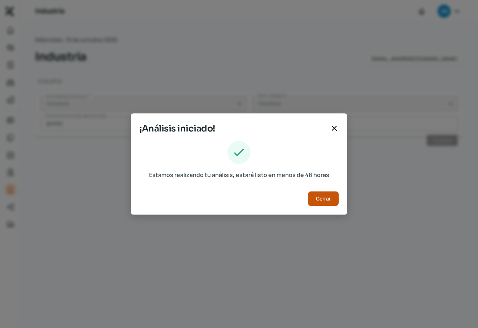
click at [325, 200] on span "Cerrar" at bounding box center [323, 198] width 15 height 5
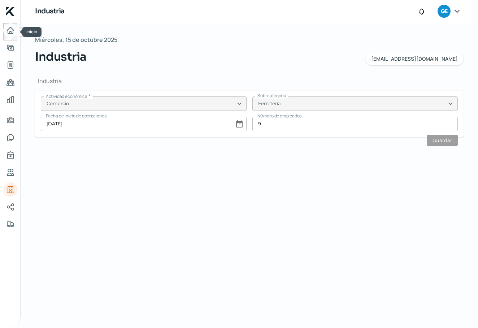
click at [11, 34] on icon "Inicio" at bounding box center [10, 30] width 6 height 6
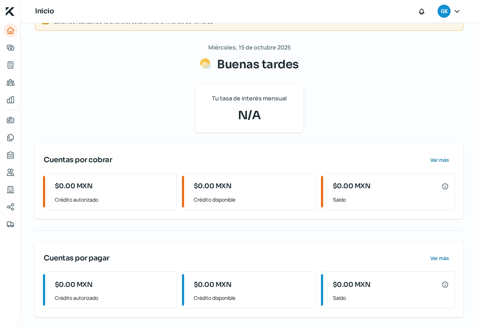
scroll to position [18, 0]
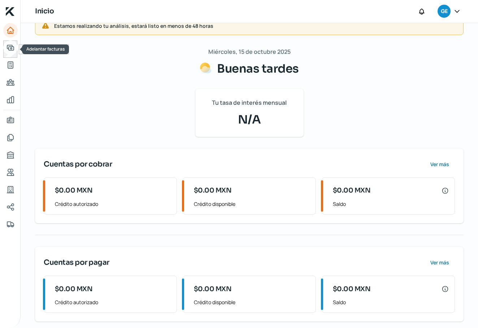
click at [11, 47] on icon "Adelantar facturas" at bounding box center [10, 47] width 9 height 9
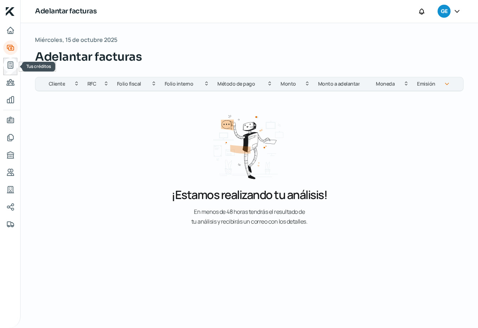
click at [10, 64] on icon "Tus créditos" at bounding box center [10, 65] width 5 height 6
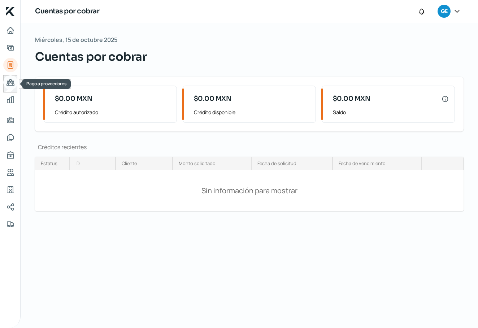
click at [8, 84] on icon "Pago a proveedores" at bounding box center [10, 82] width 9 height 9
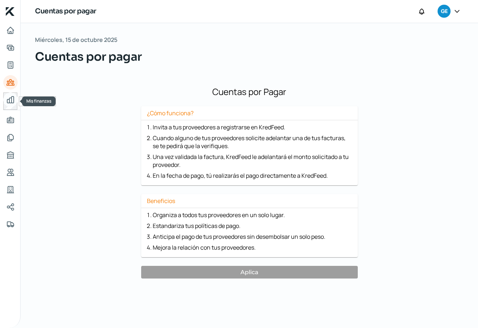
click at [9, 105] on link "Mis finanzas" at bounding box center [10, 99] width 14 height 14
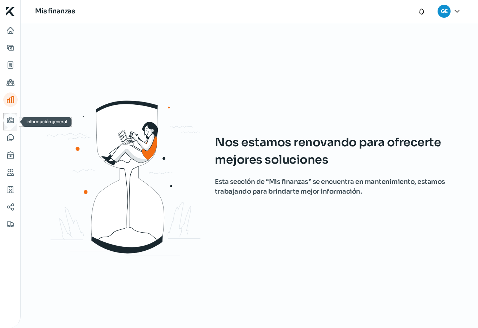
click at [9, 121] on icon "Información general" at bounding box center [10, 120] width 6 height 6
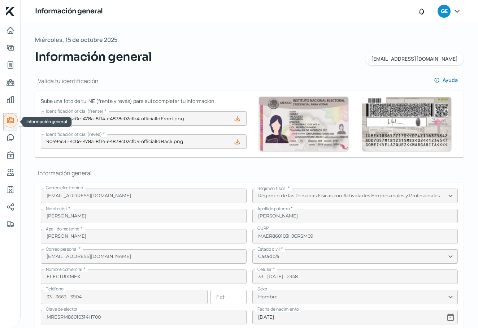
type input "MAER860103RJ0"
type input "MANGO"
type input "976"
type input "45069"
type input "PARAISOS [PERSON_NAME]"
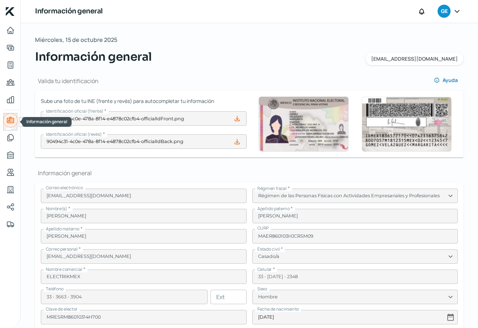
type input "ZAPOPAN"
type input "[GEOGRAPHIC_DATA]"
type input "444200600971-6.pdf"
type input "5"
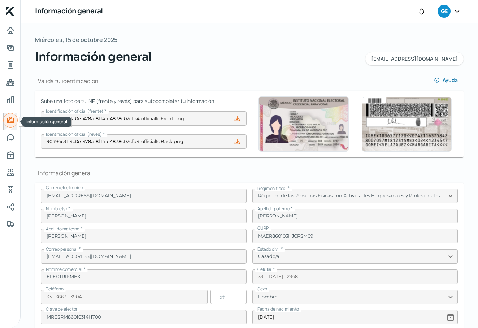
type input "5"
type input "Rentada"
click at [9, 139] on icon "Documentos" at bounding box center [11, 137] width 6 height 6
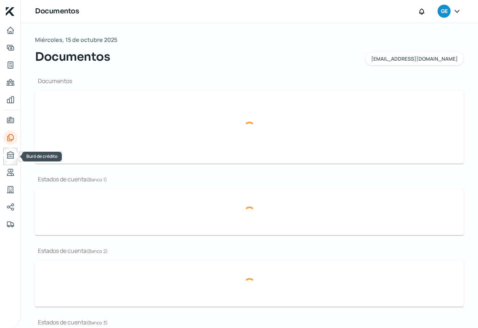
type input "[PERSON_NAME] [DATE].pdf"
type input "triptico electrikmex 3.pdf"
type input "LOGO ELECTRIKMEX PRINCIPAL.png"
type input "ESTADO CUENTA EMPRESARIAL BANAMEX [DATE].pdf"
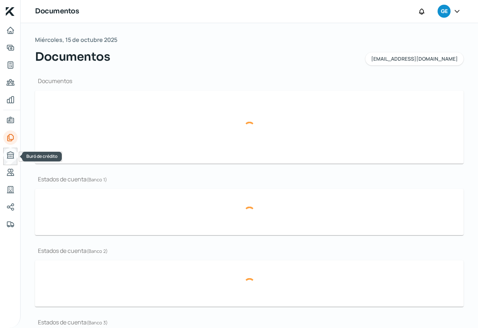
type input "ESTADO CUENTA EMPRESARIAL BANAMEX [DATE].pdf"
type input "ESTADO CUENTA EMPRESARIAL SANTANDER [DATE].pdf"
type input "ESTADO CUENTA EMPRESARIAL [PERSON_NAME][DATE].pdf"
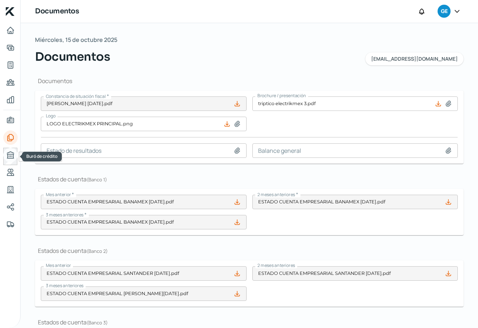
click at [11, 158] on icon "Buró de crédito" at bounding box center [10, 155] width 6 height 6
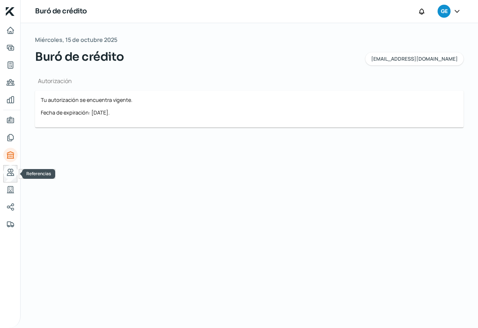
click at [9, 172] on icon "Referencias" at bounding box center [10, 172] width 9 height 9
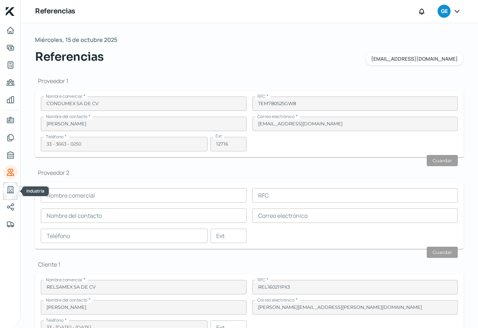
click at [9, 193] on icon "Industria" at bounding box center [10, 189] width 6 height 6
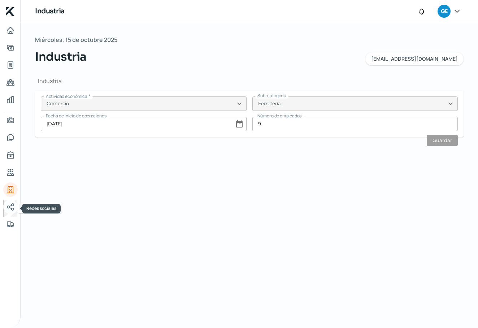
click at [11, 202] on link "Redes sociales" at bounding box center [10, 207] width 14 height 14
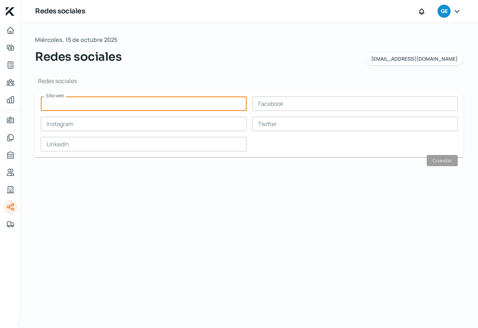
drag, startPoint x: 82, startPoint y: 104, endPoint x: 92, endPoint y: 111, distance: 12.4
click at [82, 104] on input "text" at bounding box center [144, 103] width 206 height 14
paste input "[URL][DOMAIN_NAME]"
type input "[URL][DOMAIN_NAME]"
click at [298, 105] on input "text" at bounding box center [355, 103] width 206 height 14
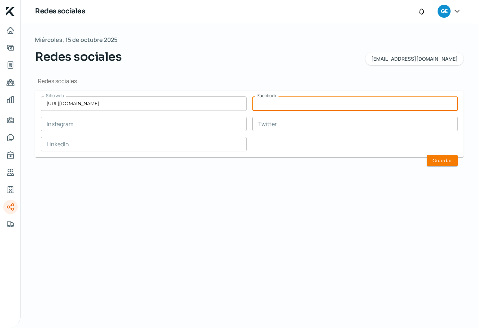
paste input "[URL][DOMAIN_NAME]"
type input "[URL][DOMAIN_NAME]"
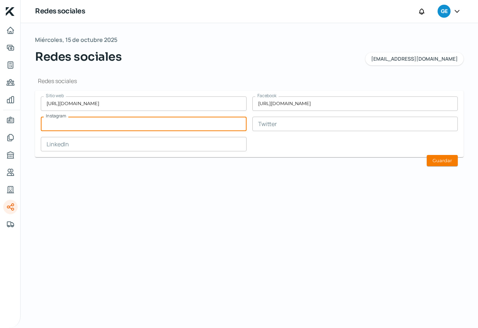
paste input "[URL][DOMAIN_NAME]"
drag, startPoint x: 178, startPoint y: 119, endPoint x: 59, endPoint y: 123, distance: 118.8
click at [59, 123] on input "[URL][DOMAIN_NAME]" at bounding box center [144, 124] width 206 height 14
type input "[URL][DOMAIN_NAME]"
click at [313, 108] on input "[URL][DOMAIN_NAME]" at bounding box center [355, 103] width 206 height 14
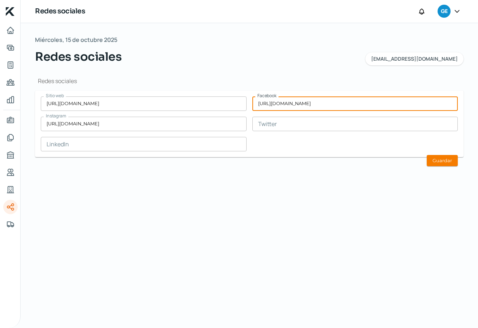
drag, startPoint x: 376, startPoint y: 103, endPoint x: 160, endPoint y: 102, distance: 216.1
click at [160, 102] on div "Sitio web [URL][DOMAIN_NAME] Facebook [URL][DOMAIN_NAME] Instagram [URL][DOMAIN…" at bounding box center [249, 123] width 417 height 55
paste input "/"
type input "[URL][DOMAIN_NAME]"
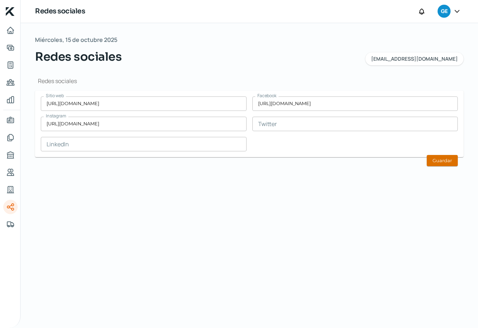
click at [438, 160] on button "Guardar" at bounding box center [442, 160] width 31 height 11
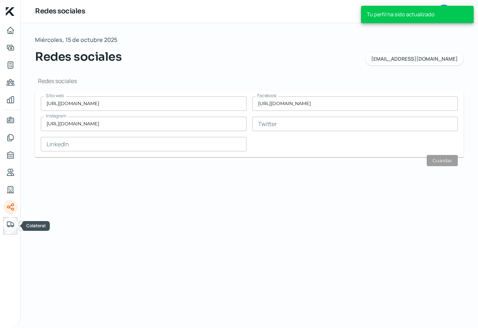
click at [12, 224] on icon "Colateral" at bounding box center [10, 224] width 9 height 9
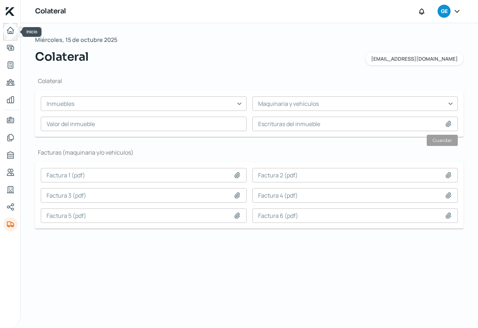
click at [9, 32] on icon "Inicio" at bounding box center [10, 30] width 9 height 9
